Goal: Task Accomplishment & Management: Use online tool/utility

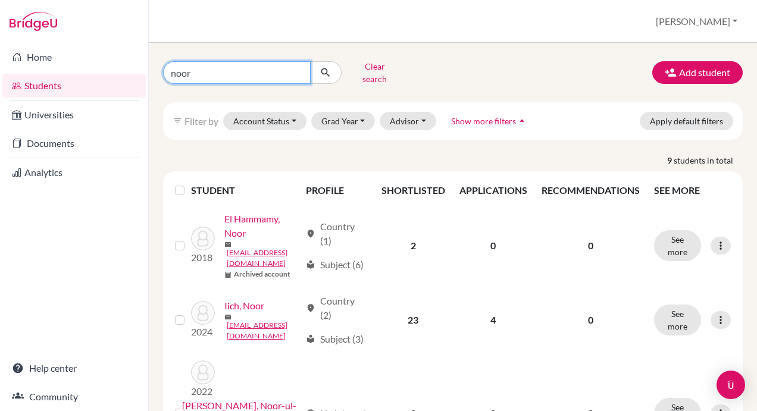
click at [298, 69] on input "noor" at bounding box center [237, 72] width 148 height 23
click at [248, 70] on input "Find student by name..." at bounding box center [237, 72] width 148 height 23
type input "moussa"
click button "submit" at bounding box center [326, 72] width 32 height 23
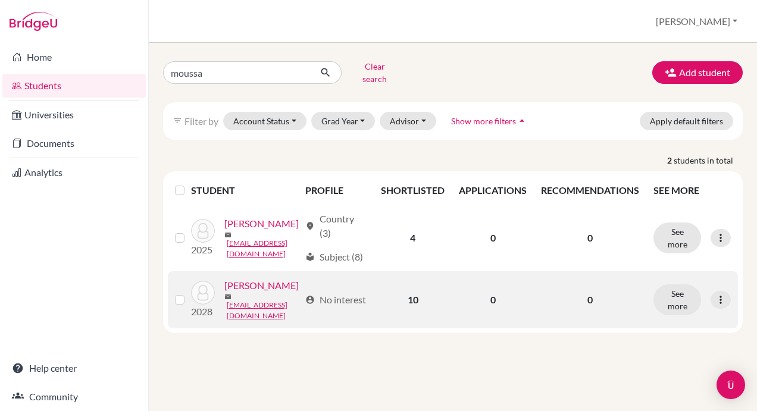
click at [232, 293] on link "[PERSON_NAME]" at bounding box center [261, 286] width 74 height 14
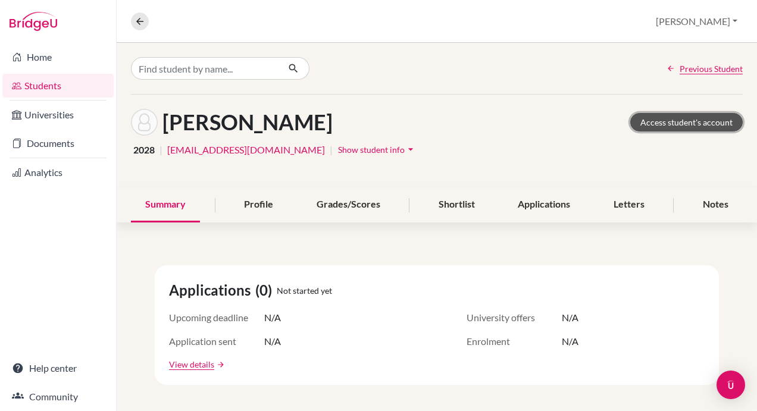
click at [693, 120] on link "Access student's account" at bounding box center [686, 122] width 113 height 18
